Goal: Task Accomplishment & Management: Use online tool/utility

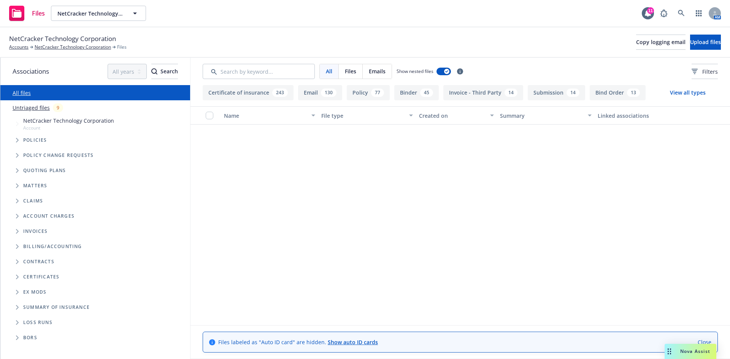
scroll to position [4857, 0]
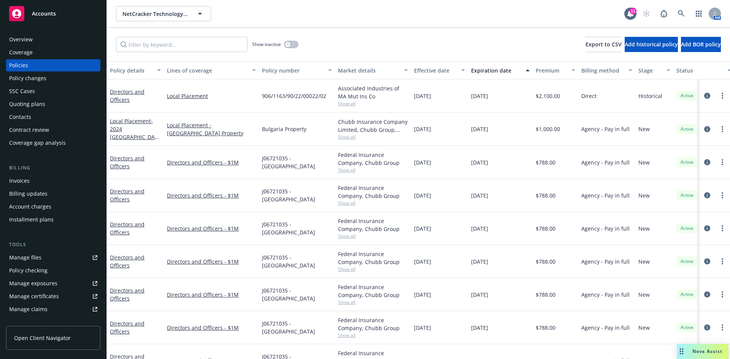
click at [24, 36] on div "Overview" at bounding box center [21, 39] width 24 height 12
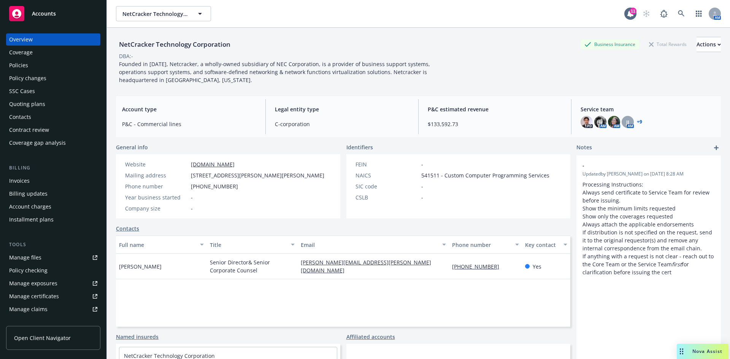
click at [195, 47] on div "NetCracker Technology Corporation" at bounding box center [175, 45] width 118 height 10
click at [194, 47] on div "NetCracker Technology Corporation" at bounding box center [175, 45] width 118 height 10
copy div "NetCracker Technology Corporation"
click at [34, 64] on div "Policies" at bounding box center [53, 65] width 88 height 12
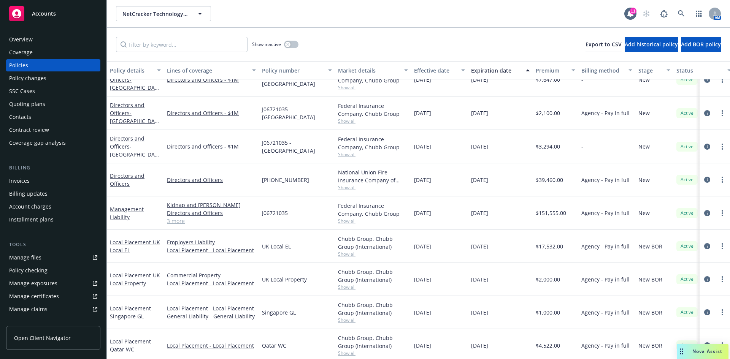
scroll to position [853, 0]
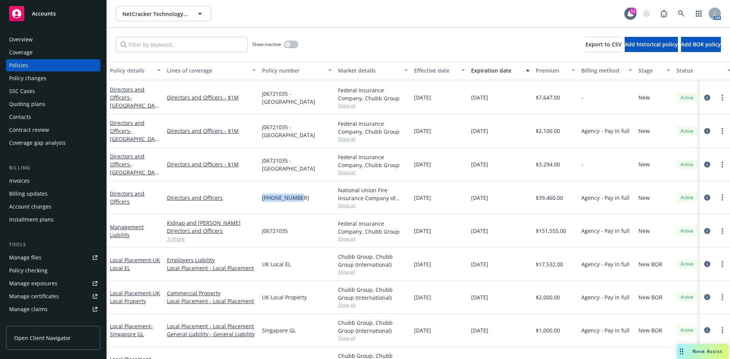
drag, startPoint x: 310, startPoint y: 199, endPoint x: 259, endPoint y: 197, distance: 50.6
click at [259, 197] on div "[PHONE_NUMBER]" at bounding box center [297, 197] width 76 height 33
copy span "[PHONE_NUMBER]"
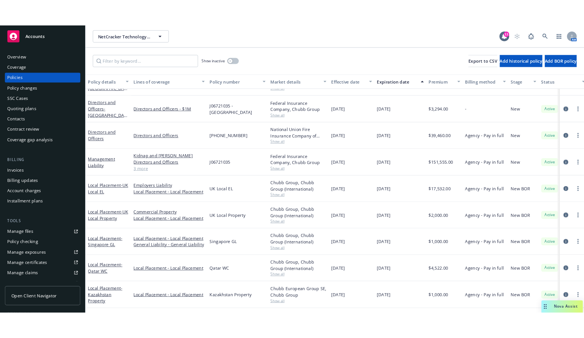
scroll to position [868, 0]
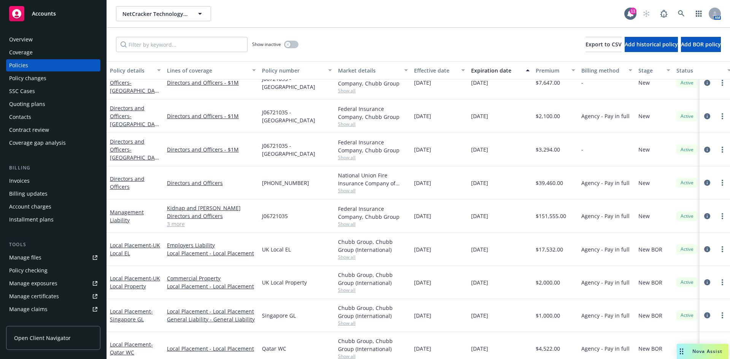
click at [178, 224] on link "3 more" at bounding box center [211, 224] width 89 height 8
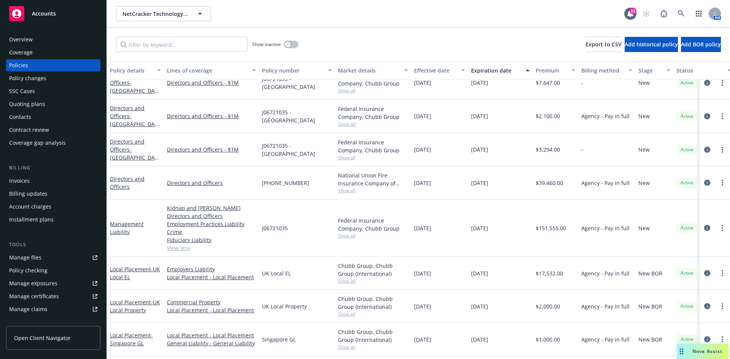
click at [122, 227] on div "Management Liability" at bounding box center [135, 228] width 51 height 16
click at [121, 226] on link "Management Liability" at bounding box center [127, 228] width 34 height 15
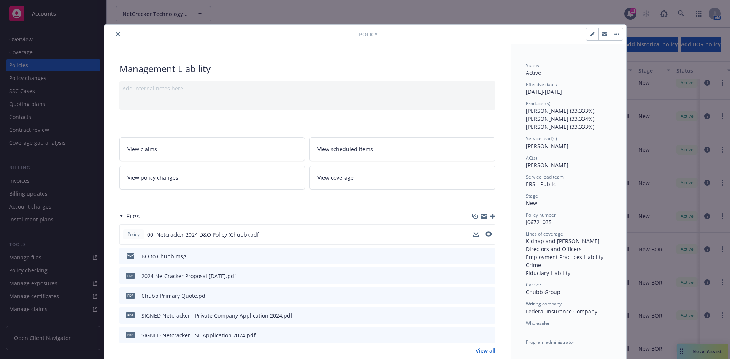
click at [486, 237] on button at bounding box center [488, 235] width 7 height 8
click at [484, 233] on icon "preview file" at bounding box center [487, 234] width 7 height 5
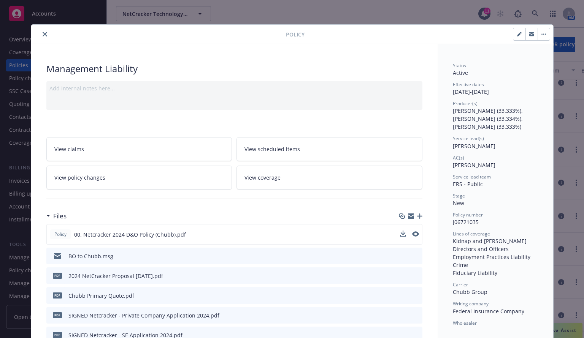
scroll to position [868, 0]
click at [43, 35] on icon "close" at bounding box center [45, 34] width 5 height 5
click at [43, 33] on icon "close" at bounding box center [45, 34] width 5 height 5
click at [43, 34] on icon "close" at bounding box center [45, 34] width 5 height 5
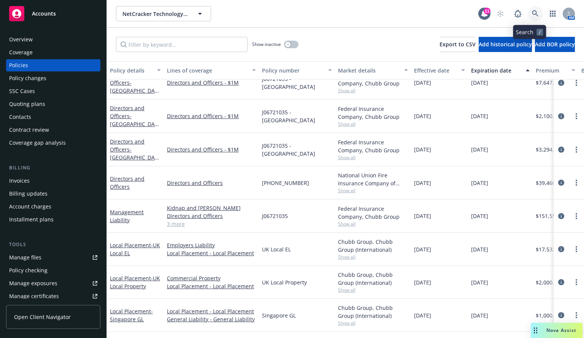
click at [532, 14] on icon at bounding box center [535, 13] width 6 height 6
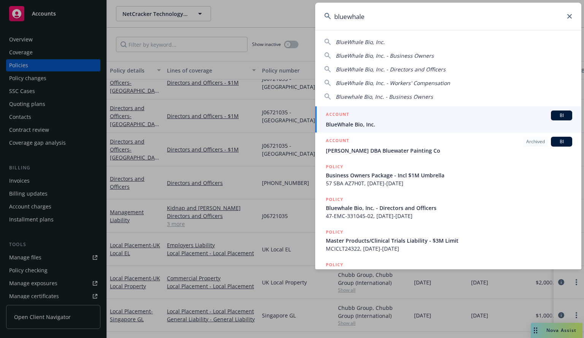
type input "bluewhale"
click at [396, 110] on link "ACCOUNT BI BlueWhale Bio, Inc." at bounding box center [448, 119] width 266 height 26
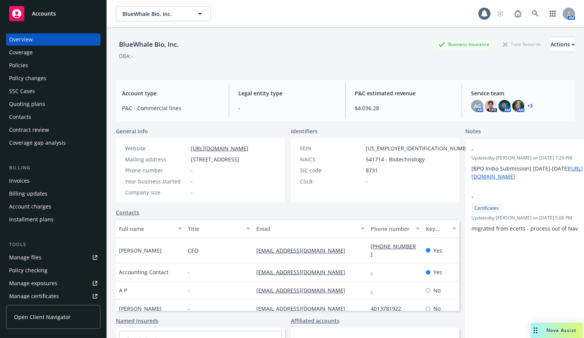
click at [24, 62] on div "Policies" at bounding box center [18, 65] width 19 height 12
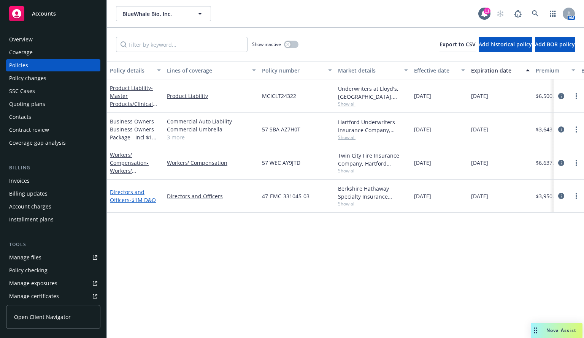
click at [127, 191] on link "Directors and Officers - $1M D&O" at bounding box center [133, 196] width 46 height 15
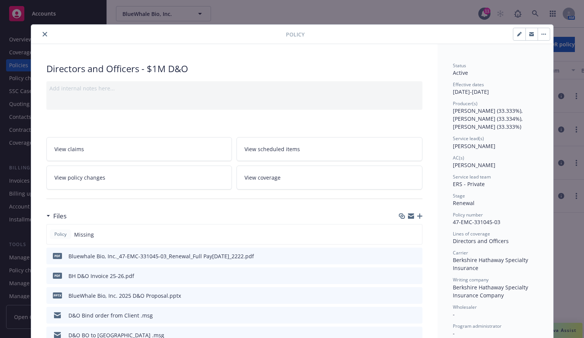
click at [418, 215] on icon "button" at bounding box center [419, 216] width 5 height 5
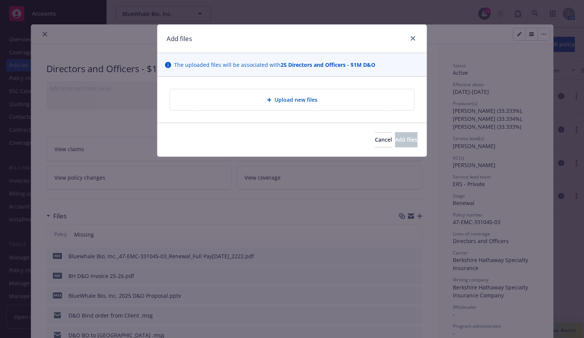
type textarea "x"
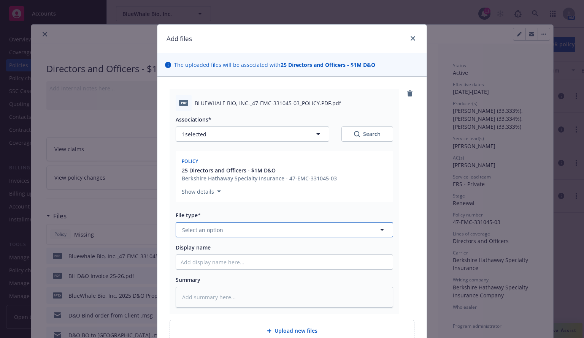
click at [213, 230] on span "Select an option" at bounding box center [202, 230] width 41 height 8
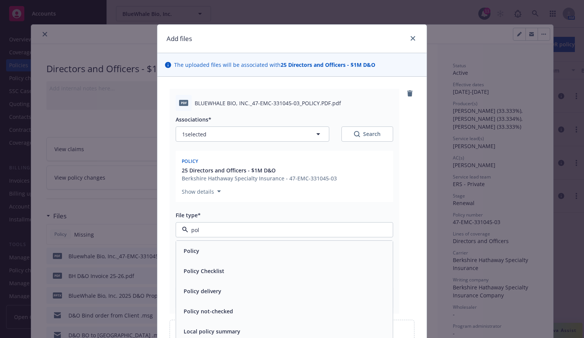
type input "poli"
click at [210, 252] on div "Policy" at bounding box center [285, 251] width 208 height 11
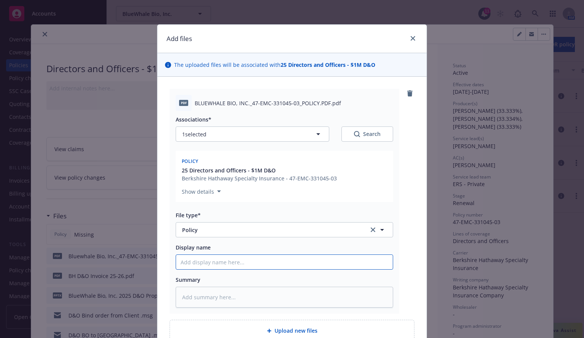
click at [203, 262] on input "Display name" at bounding box center [284, 262] width 217 height 14
click at [191, 262] on input "Display name" at bounding box center [284, 262] width 217 height 14
paste input "BlueWhale Bio"
type textarea "x"
type input "BlueWhale Bio"
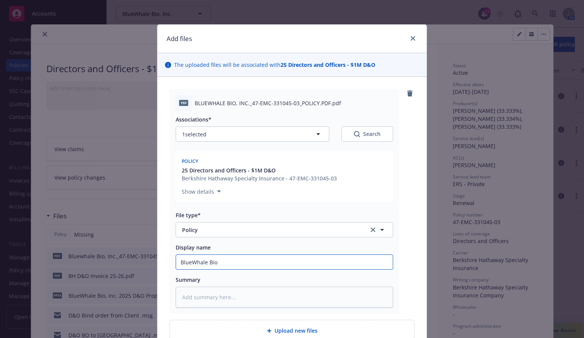
type textarea "x"
type input "BlueWhale Bio,"
type textarea "x"
type input "BlueWhale Bio, I"
type textarea "x"
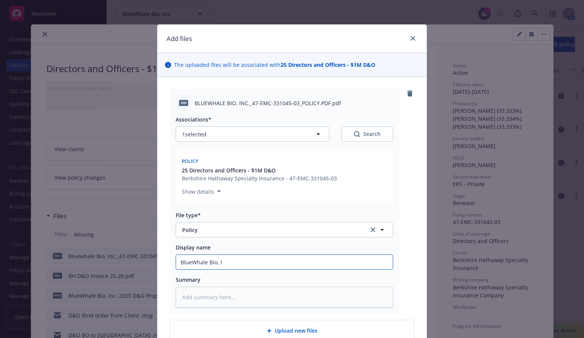
type input "BlueWhale Bio, In"
type textarea "x"
type input "BlueWhale Bio, Inc"
type textarea "x"
type input "BlueWhale Bio, Inc 2"
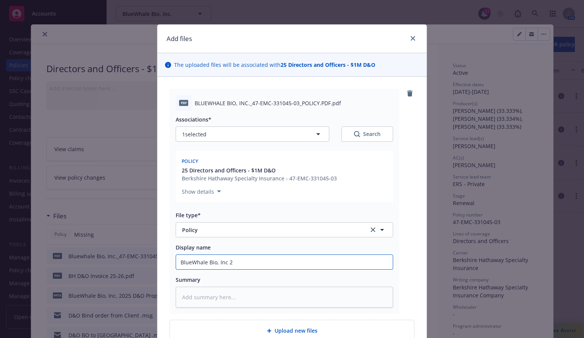
type textarea "x"
type input "BlueWhale Bio, Inc 20"
type textarea "x"
type input "BlueWhale Bio, Inc 202"
type textarea "x"
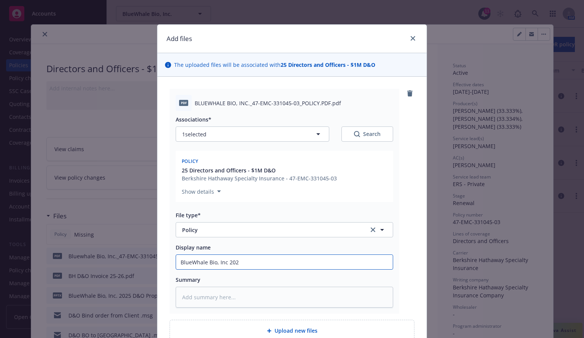
type input "BlueWhale Bio, Inc 2025"
type textarea "x"
type input "BlueWhale Bio, Inc 2025-"
type textarea "x"
type input "BlueWhale Bio, Inc 2025-2"
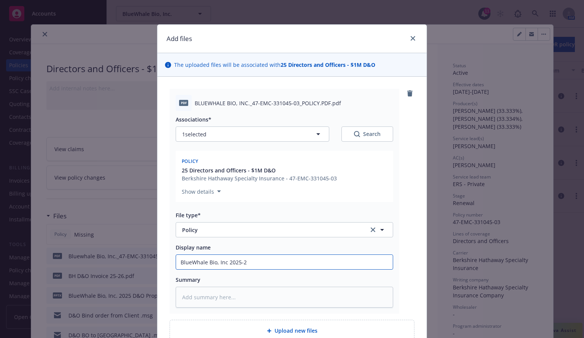
type textarea "x"
type input "BlueWhale Bio, Inc 2025-26"
type textarea "x"
type input "BlueWhale Bio, Inc 2025-26"
type textarea "x"
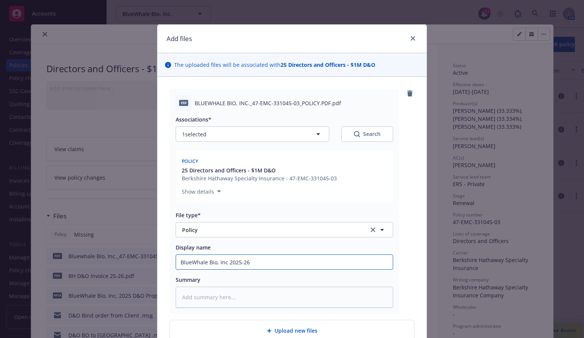
type input "BlueWhale Bio, Inc 2025-26 D"
type textarea "x"
type input "BlueWhale Bio, Inc 2025-26 D&"
type textarea "x"
type input "BlueWhale Bio, Inc 2025-26 D&O"
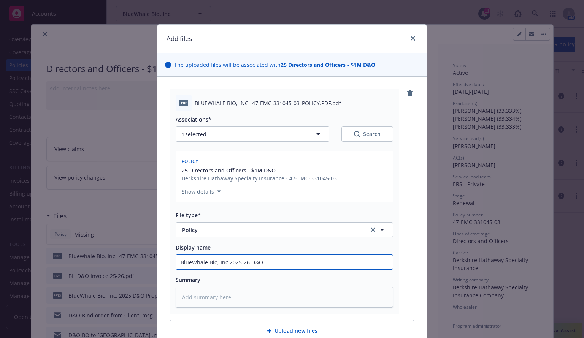
type textarea "x"
type input "BlueWhale Bio, Inc 2025-26 D&O"
type textarea "x"
type input "BlueWhale Bio, Inc 2025-26 D&O P"
type textarea "x"
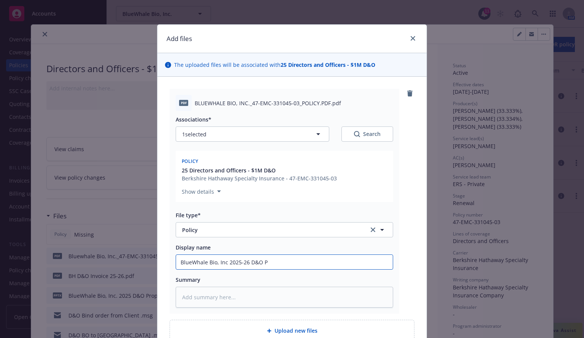
type input "BlueWhale Bio, Inc 2025-26 D&O Po"
type textarea "x"
type input "BlueWhale Bio, Inc 2025-26 D&O Pol"
type textarea "x"
type input "BlueWhale Bio, Inc 2025-26 D&O Poli"
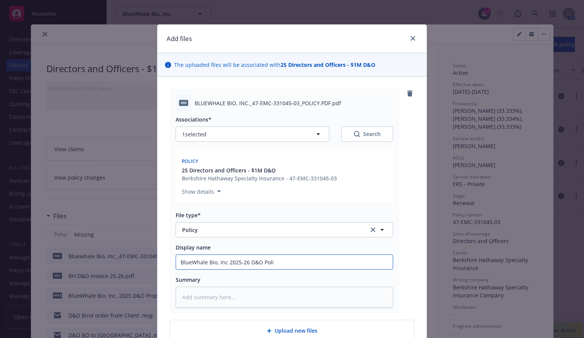
type textarea "x"
type input "BlueWhale Bio, Inc 2025-26 D&O Policy"
type textarea "x"
type input "BlueWhale Bio, Inc 2025-26 D&O Policy"
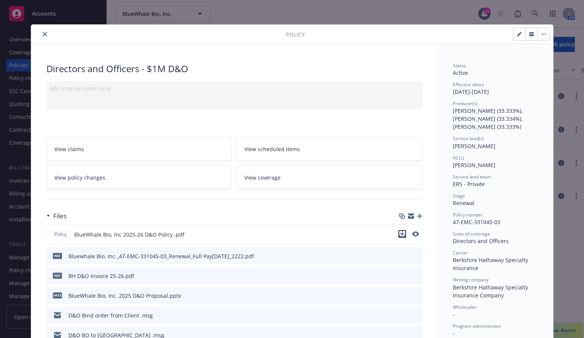
click at [400, 234] on icon "download file" at bounding box center [402, 233] width 5 height 5
click at [417, 216] on icon "button" at bounding box center [419, 216] width 5 height 5
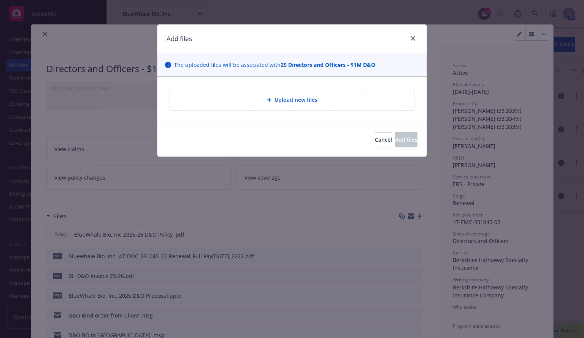
type textarea "x"
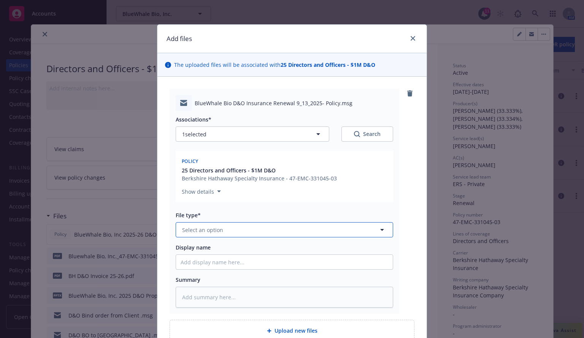
click at [202, 233] on span "Select an option" at bounding box center [202, 230] width 41 height 8
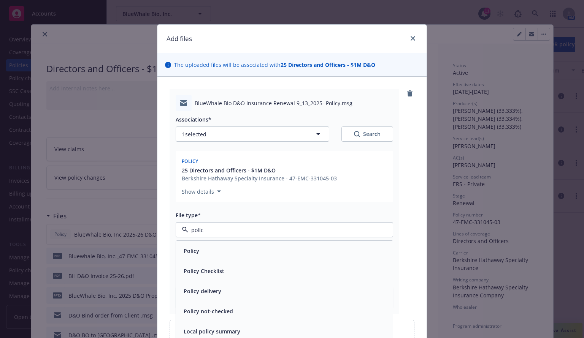
type input "policy"
click at [195, 291] on span "Policy delivery" at bounding box center [203, 291] width 38 height 8
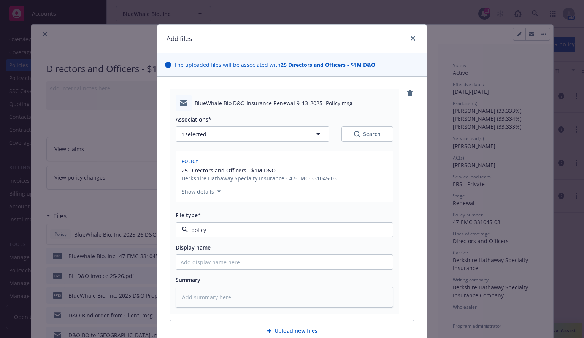
type textarea "x"
click at [199, 263] on input "Display name" at bounding box center [284, 262] width 217 height 14
type input "D&O Policy delivery"
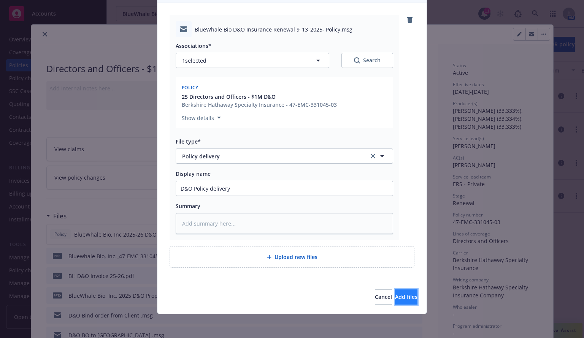
click at [395, 297] on span "Add files" at bounding box center [406, 297] width 22 height 7
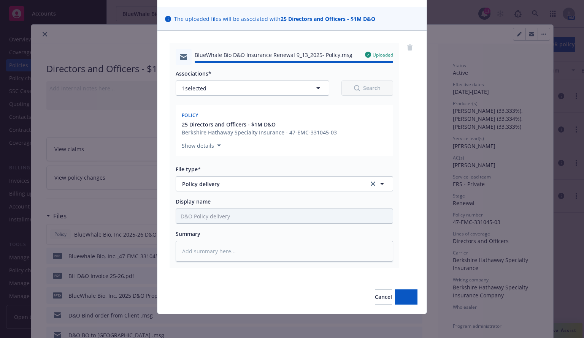
type textarea "x"
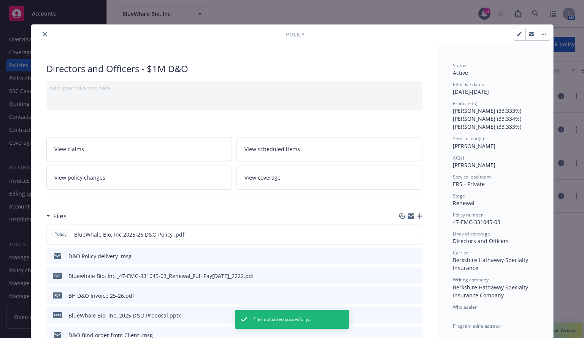
click at [43, 35] on icon "close" at bounding box center [45, 34] width 5 height 5
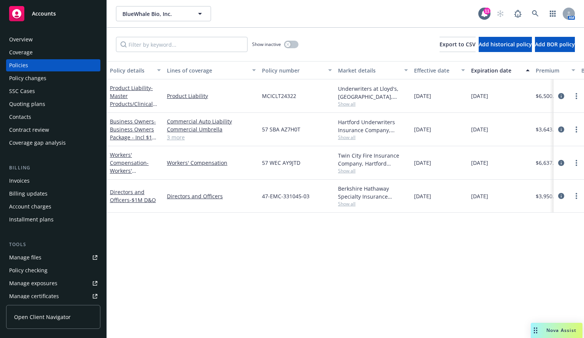
click at [329, 279] on div "Policy details Lines of coverage Policy number Market details Effective date Ex…" at bounding box center [345, 199] width 477 height 277
click at [399, 310] on div "Policy details Lines of coverage Policy number Market details Effective date Ex…" at bounding box center [345, 199] width 477 height 277
click at [535, 12] on icon at bounding box center [535, 13] width 7 height 7
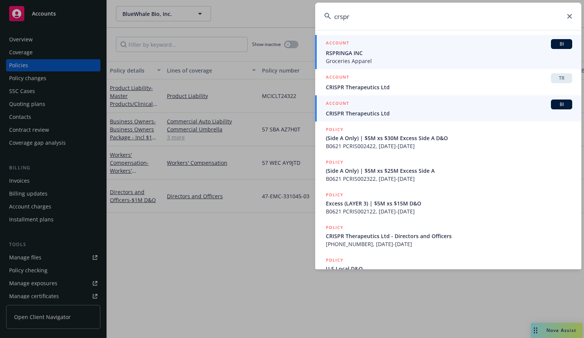
type input "crspr"
click at [364, 111] on span "CRISPR Therapeutics Ltd" at bounding box center [449, 114] width 246 height 8
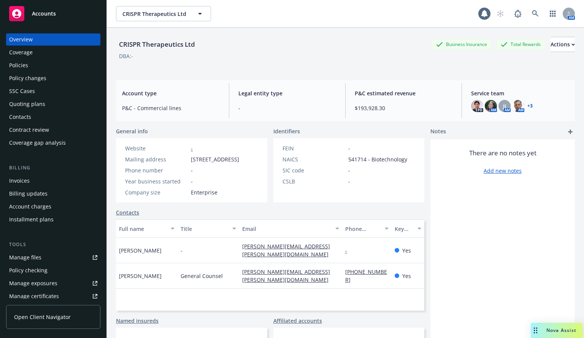
click at [17, 68] on div "Policies" at bounding box center [18, 65] width 19 height 12
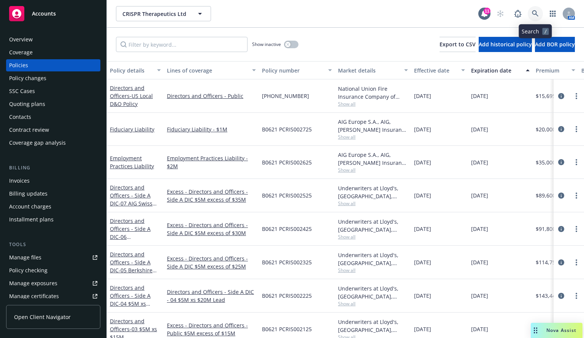
click at [538, 13] on icon at bounding box center [535, 13] width 7 height 7
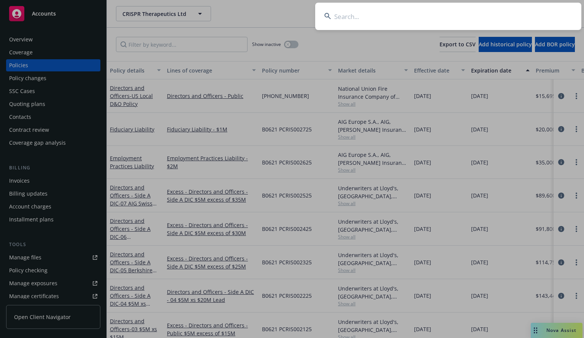
click at [401, 20] on input at bounding box center [448, 16] width 266 height 27
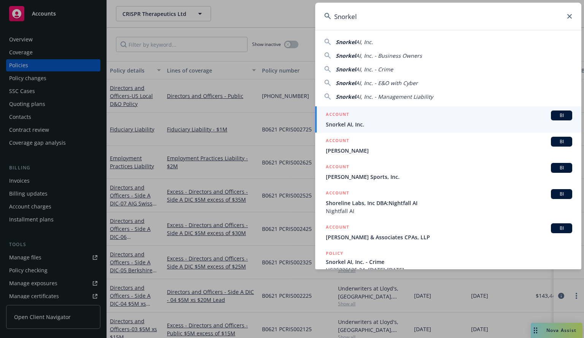
type input "Snorkel"
click at [356, 121] on span "Snorkel AI, Inc." at bounding box center [449, 125] width 246 height 8
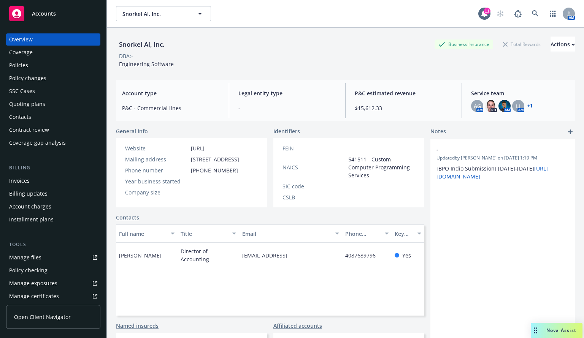
click at [25, 64] on div "Policies" at bounding box center [18, 65] width 19 height 12
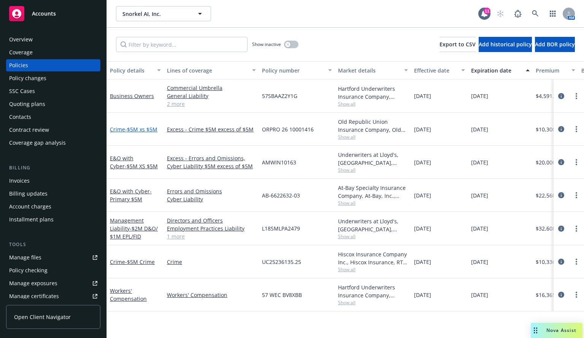
click at [132, 129] on span "- $5M xs $5M" at bounding box center [141, 129] width 32 height 7
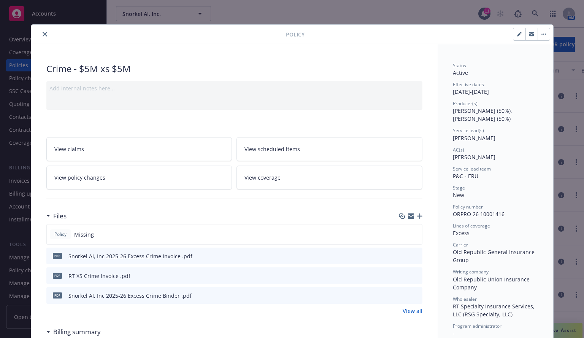
click at [417, 216] on icon "button" at bounding box center [419, 216] width 5 height 5
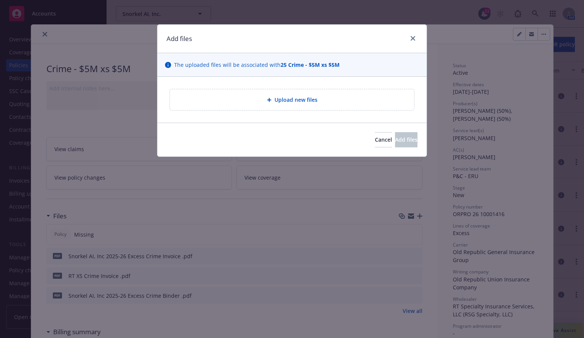
type textarea "x"
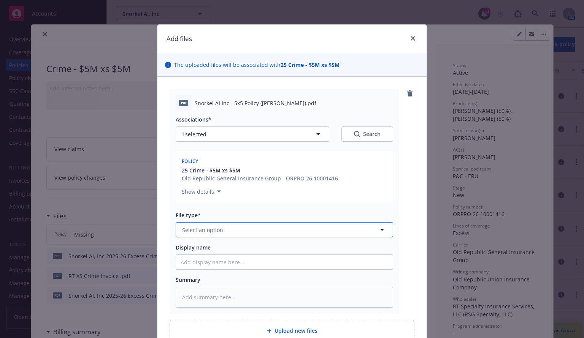
click at [209, 232] on span "Select an option" at bounding box center [202, 230] width 41 height 8
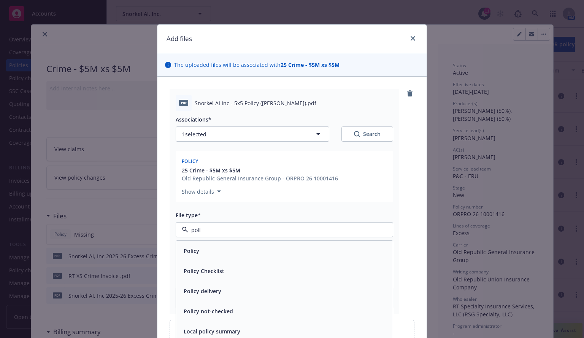
type input "polic"
click at [211, 248] on div "Policy" at bounding box center [285, 251] width 208 height 11
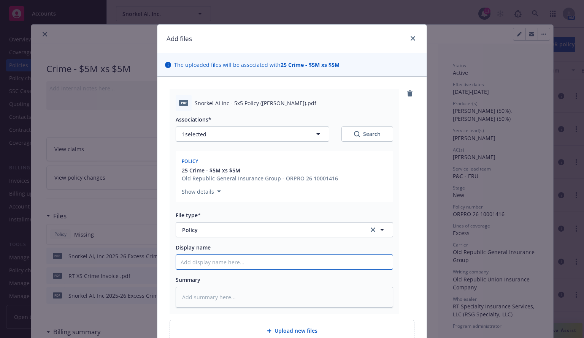
click at [204, 262] on input "Display name" at bounding box center [284, 262] width 217 height 14
paste input "Snorkel"
type textarea "x"
type input "Snorkel AI 2024-25 ML Policy"
click at [233, 266] on input "Snorkel AI 2024-25 ML Policy" at bounding box center [284, 262] width 217 height 14
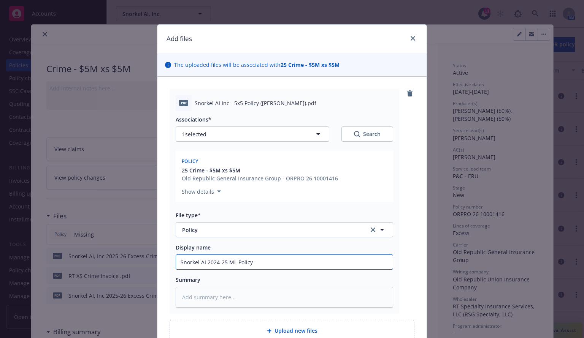
type textarea "x"
type input "Snorkel AI 2024-25 M Policy"
type textarea "x"
type input "Snorkel AI 2024-25 Policy"
type textarea "x"
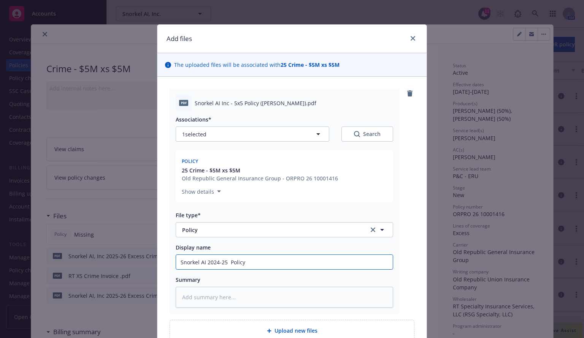
type input "Snorkel AI 2024-25 C Policy"
type textarea "x"
type input "Snorkel AI 2024-25 Cr Policy"
type textarea "x"
type input "Snorkel AI 2024-25 Cri Policy"
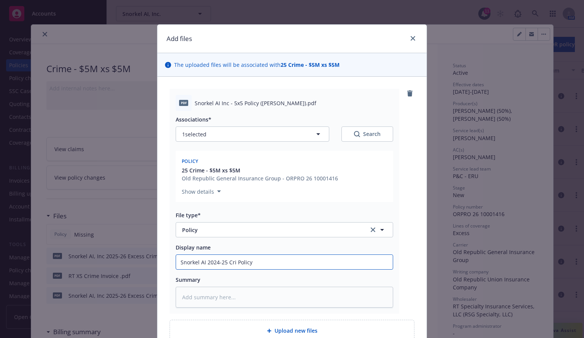
type textarea "x"
type input "Snorkel AI 2024-25 Crime Policy"
type textarea "x"
click at [257, 264] on input "Snorkel AI 2024-25 Crime Policy" at bounding box center [284, 262] width 217 height 14
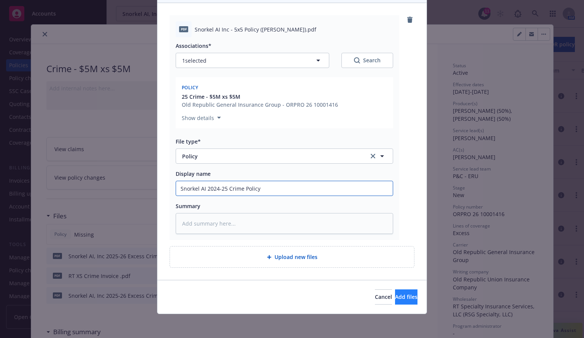
type input "Snorkel AI 2024-25 Crime Policy"
click at [408, 301] on button "Add files" at bounding box center [406, 297] width 22 height 15
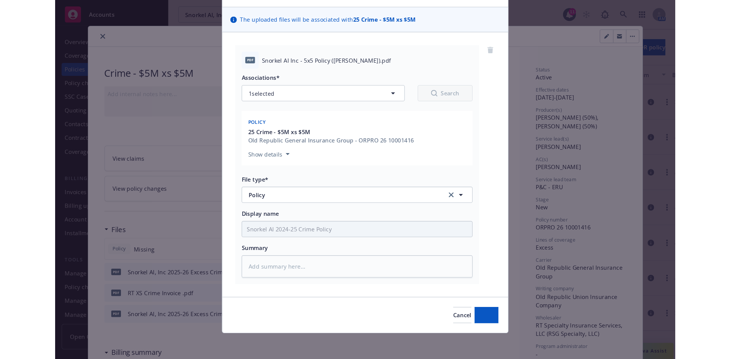
scroll to position [46, 0]
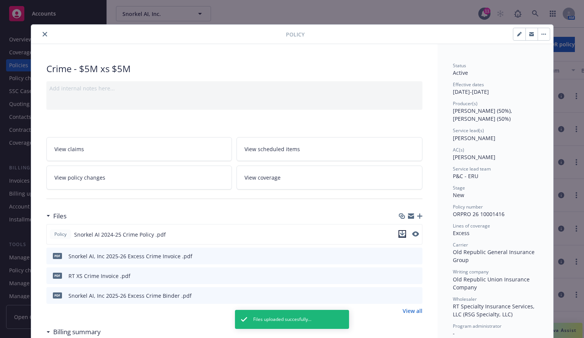
click at [401, 233] on icon "download file" at bounding box center [402, 234] width 6 height 6
click at [43, 33] on icon "close" at bounding box center [45, 34] width 5 height 5
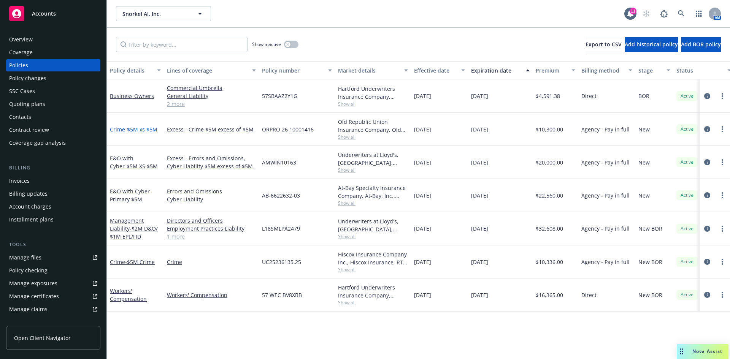
click at [123, 130] on link "Crime - $5M xs $5M" at bounding box center [134, 129] width 48 height 7
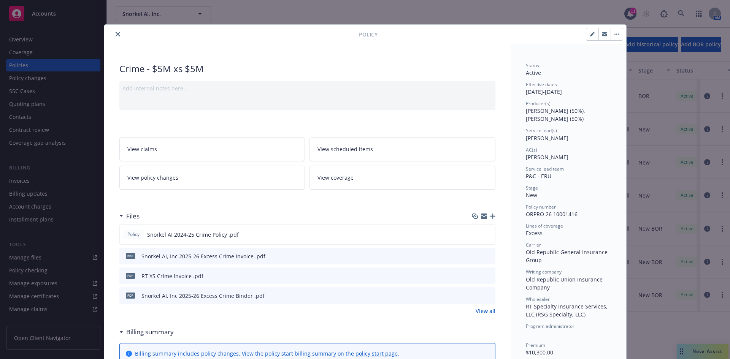
scroll to position [23, 0]
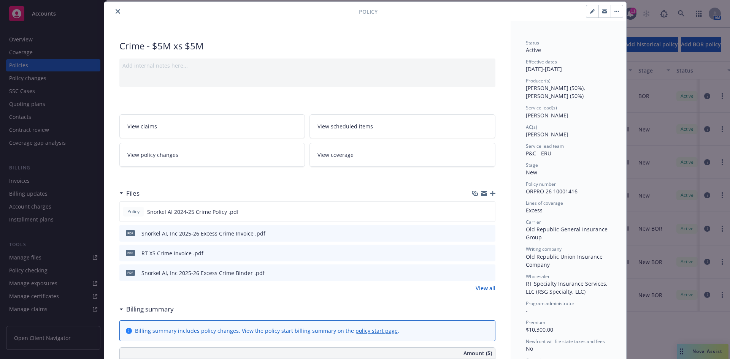
click at [491, 194] on icon "button" at bounding box center [492, 193] width 5 height 5
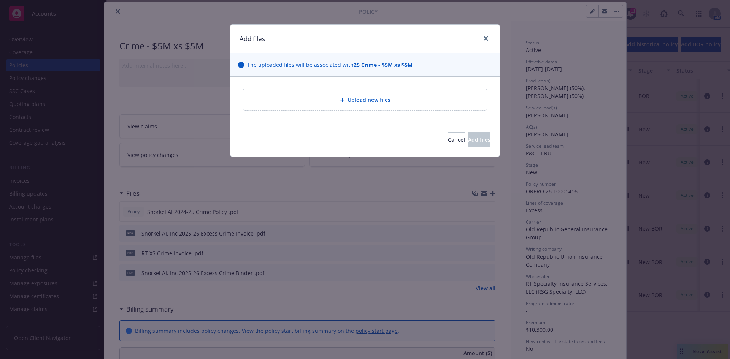
type textarea "x"
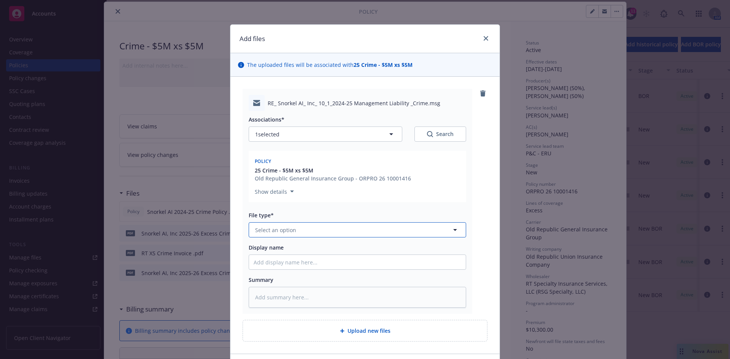
click at [279, 235] on button "Select an option" at bounding box center [358, 229] width 218 height 15
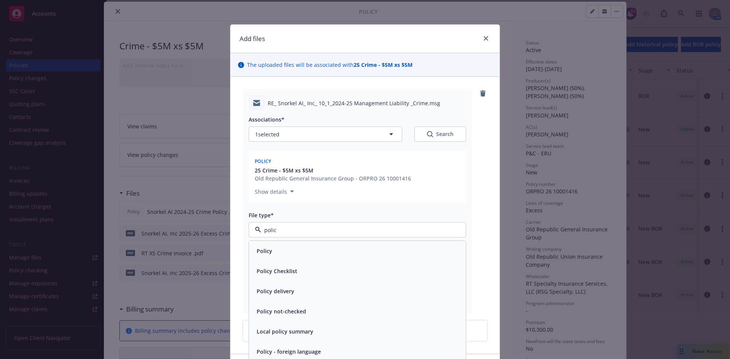
type input "policy"
click at [271, 296] on div "Policy delivery" at bounding box center [275, 291] width 42 height 11
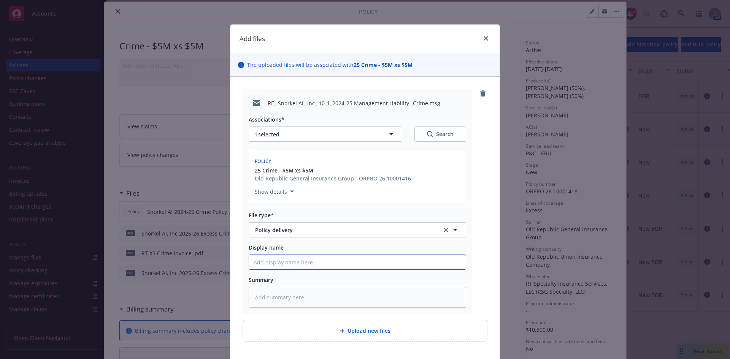
click at [265, 265] on input "Display name" at bounding box center [357, 262] width 217 height 14
type textarea "x"
type input "C"
type textarea "x"
type input "Cri"
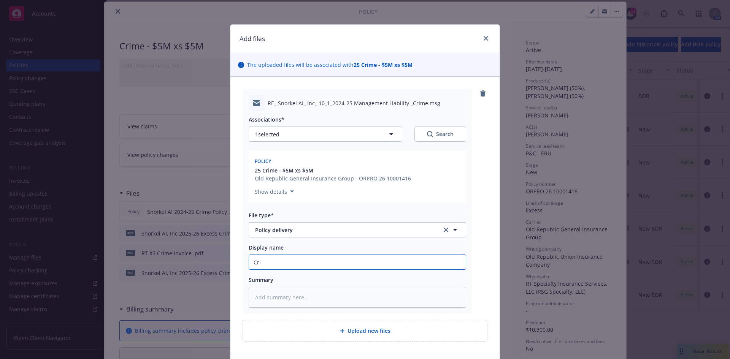
type textarea "x"
type input "[PERSON_NAME]"
type textarea "x"
type input "Crime"
type textarea "x"
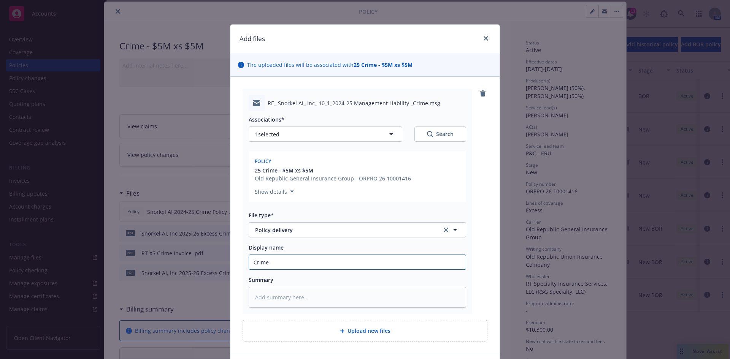
type input "Crime policy DEelivery"
click at [289, 262] on input "Crime policy DEelivery" at bounding box center [357, 262] width 217 height 14
type textarea "x"
type input "Crime policy Delivery"
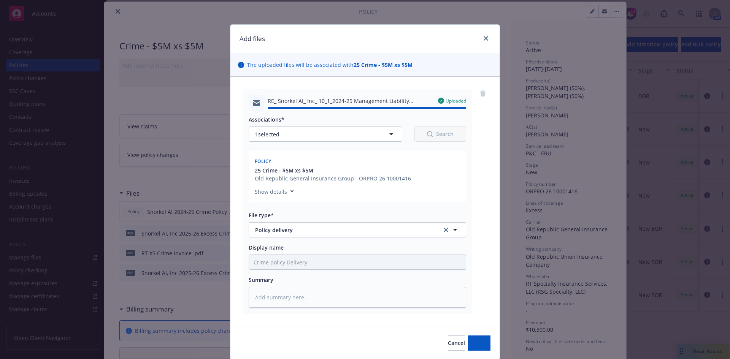
type textarea "x"
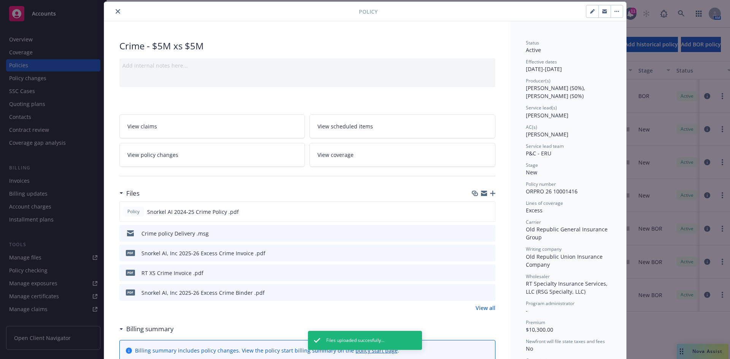
click at [113, 10] on button "close" at bounding box center [117, 11] width 9 height 9
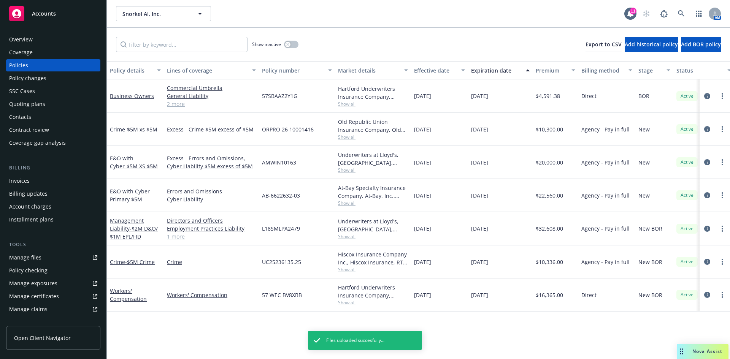
click at [40, 184] on div "Invoices" at bounding box center [53, 181] width 88 height 12
